Goal: Information Seeking & Learning: Check status

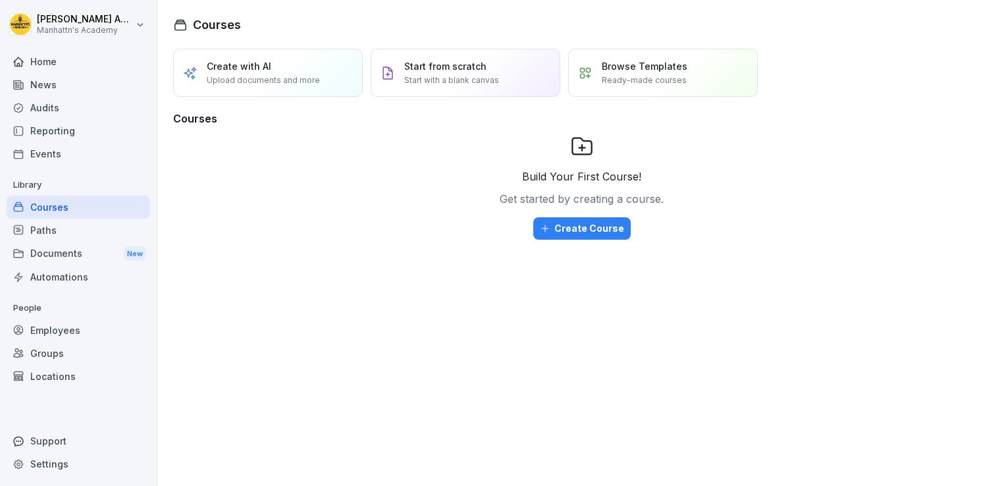
click at [49, 128] on div "Reporting" at bounding box center [79, 130] width 144 height 23
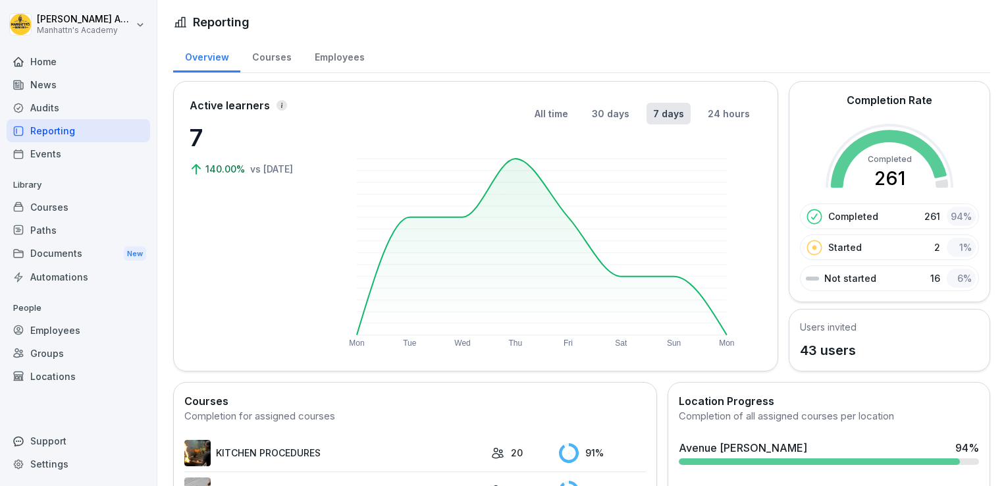
click at [325, 54] on div "Employees" at bounding box center [339, 56] width 73 height 34
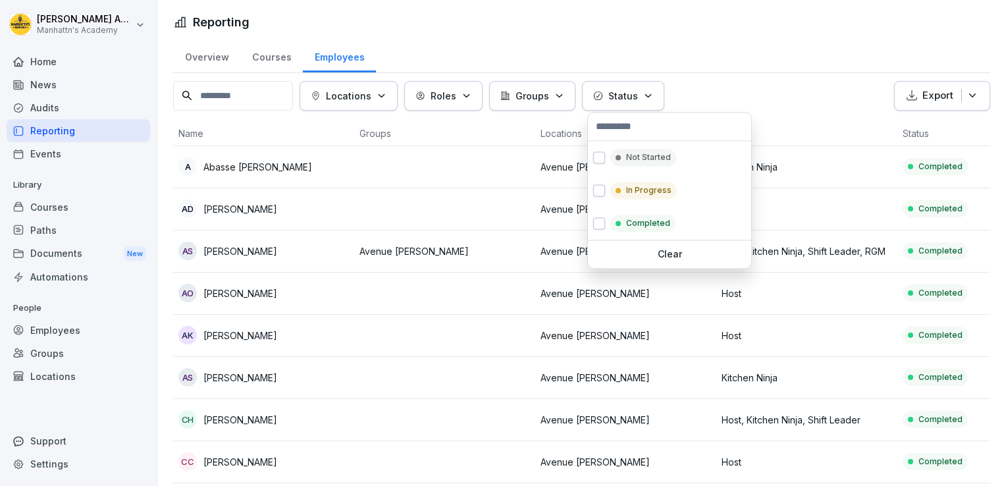
click at [638, 90] on p "Status" at bounding box center [623, 96] width 30 height 14
click at [622, 154] on div "Not Started" at bounding box center [643, 157] width 66 height 17
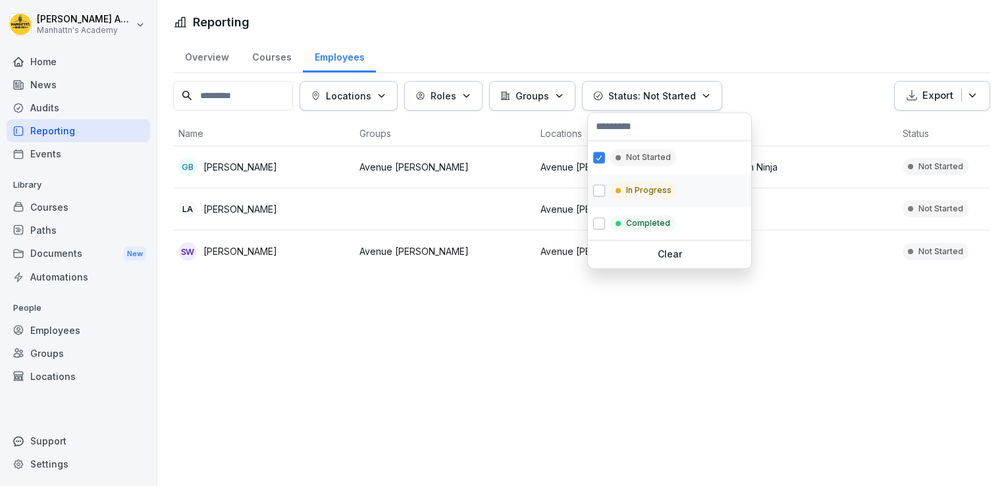
click at [625, 186] on div "In Progress" at bounding box center [643, 190] width 66 height 17
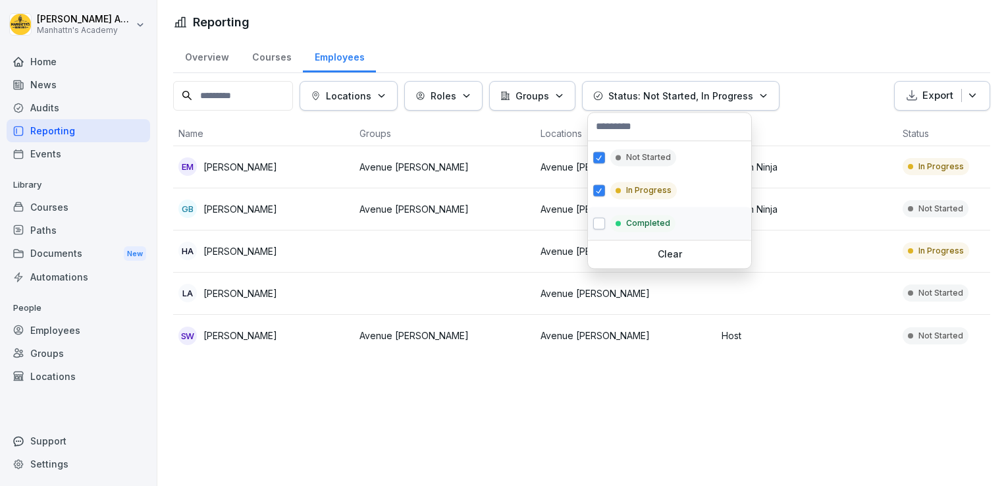
click at [621, 225] on div "Completed" at bounding box center [642, 223] width 65 height 17
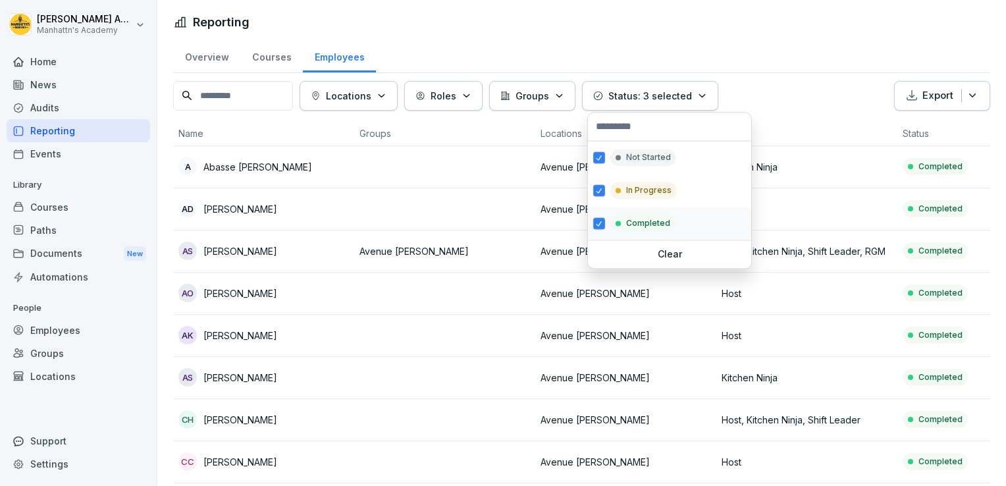
click at [610, 223] on div "Completed" at bounding box center [669, 223] width 163 height 33
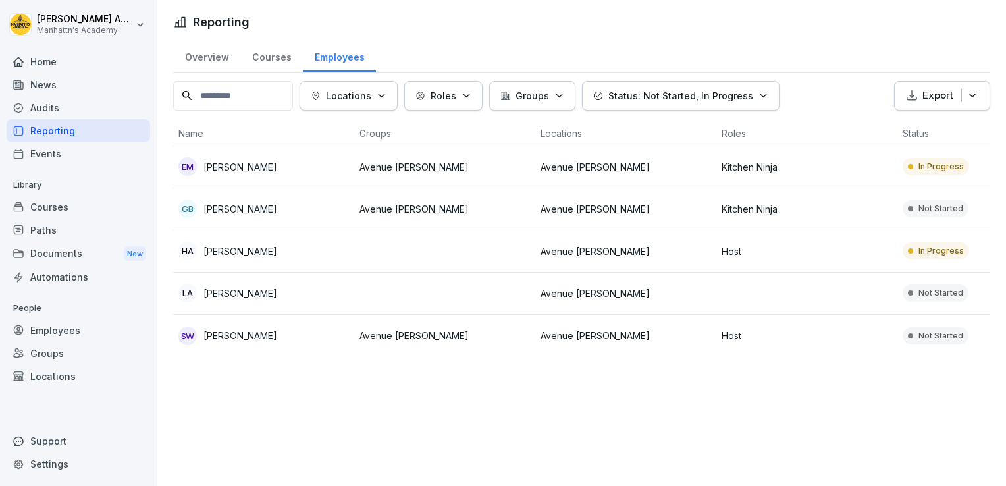
click at [813, 12] on html "[PERSON_NAME]'s Academy Home News Audits Reporting Events Library Courses Paths…" at bounding box center [503, 243] width 1006 height 486
click at [55, 130] on div "Reporting" at bounding box center [79, 130] width 144 height 23
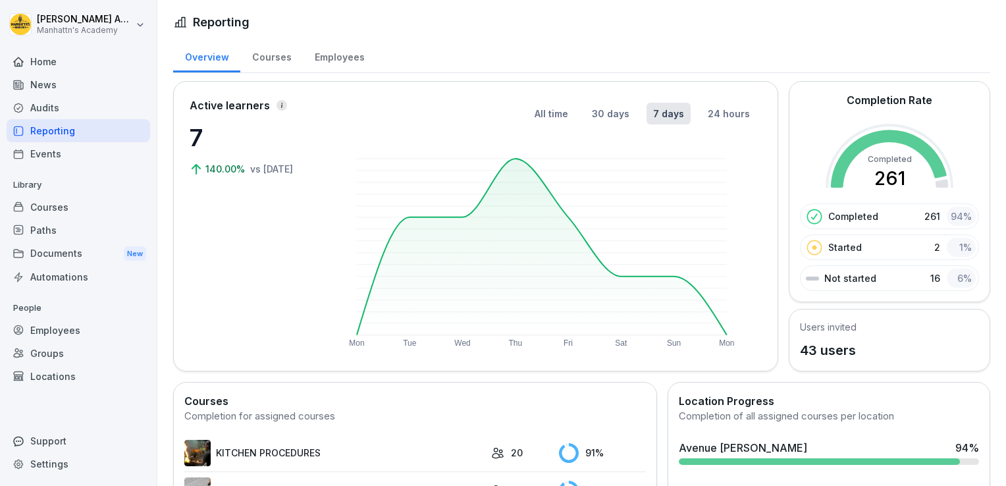
click at [930, 215] on p "261" at bounding box center [932, 216] width 16 height 14
